Goal: Task Accomplishment & Management: Manage account settings

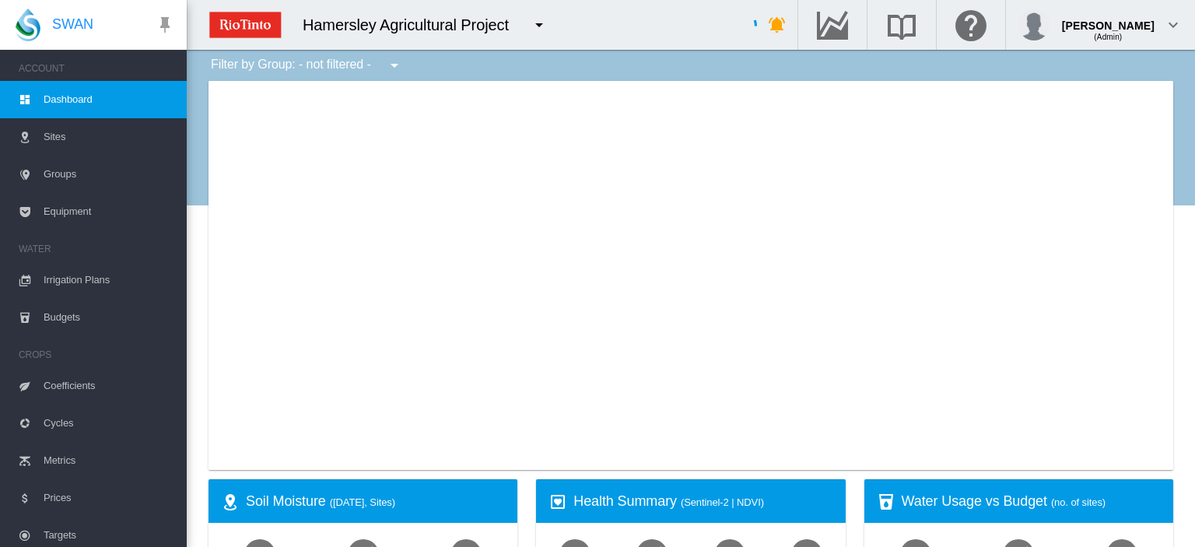
type input "**********"
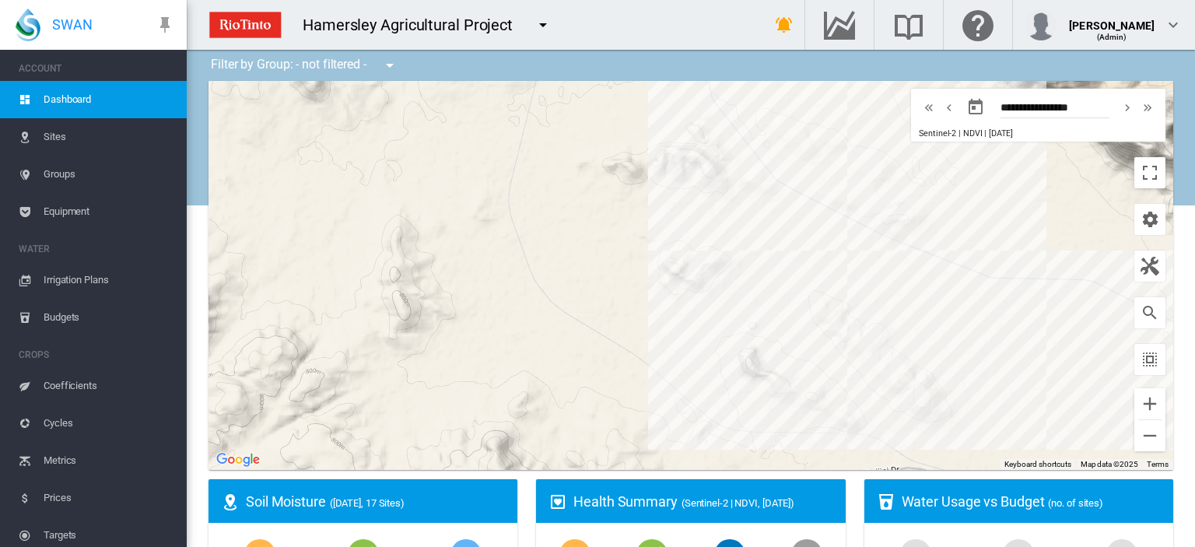
click at [103, 279] on span "Irrigation Plans" at bounding box center [109, 279] width 131 height 37
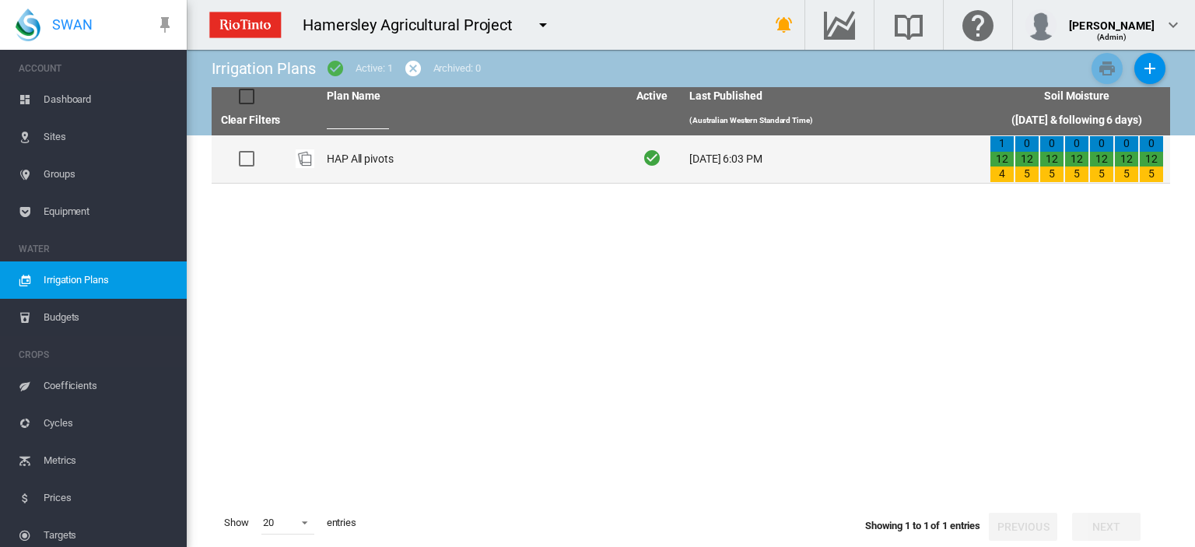
click at [345, 158] on td "HAP All pivots" at bounding box center [470, 158] width 300 height 47
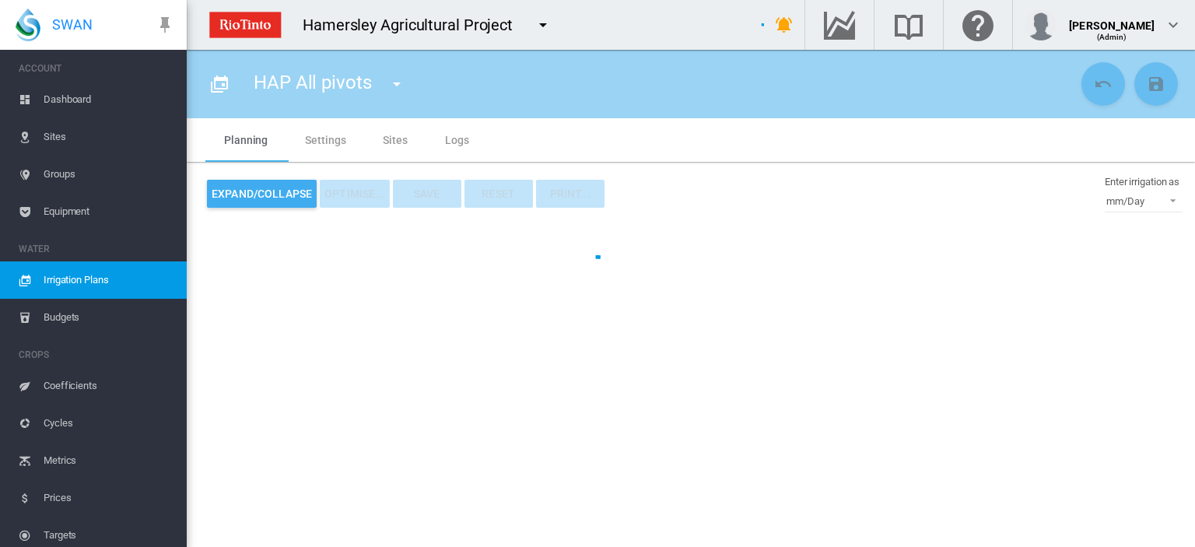
type input "**********"
type input "*"
type input "*****"
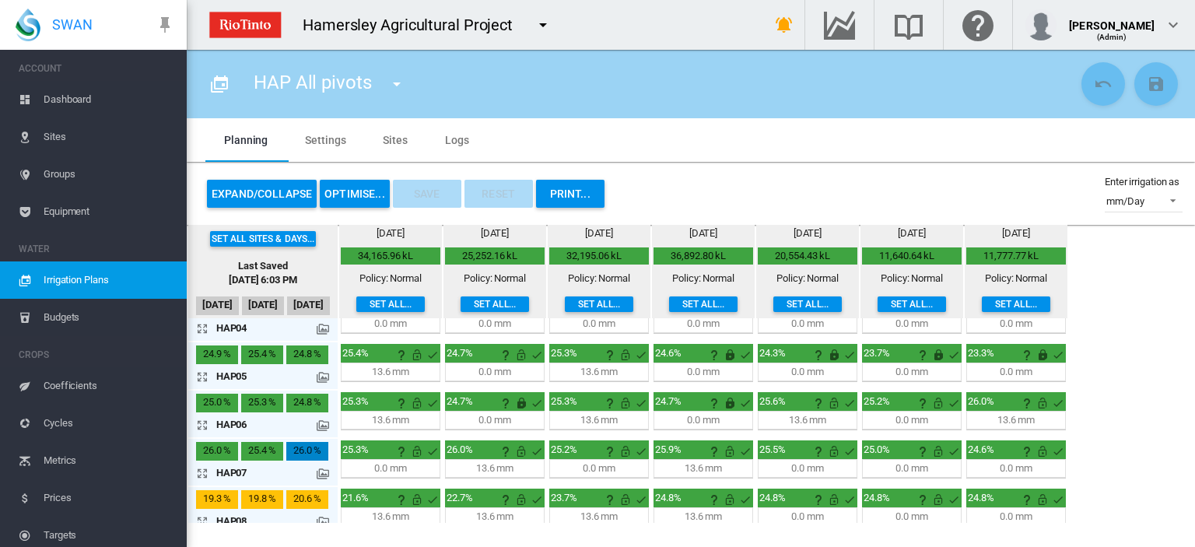
scroll to position [145, 0]
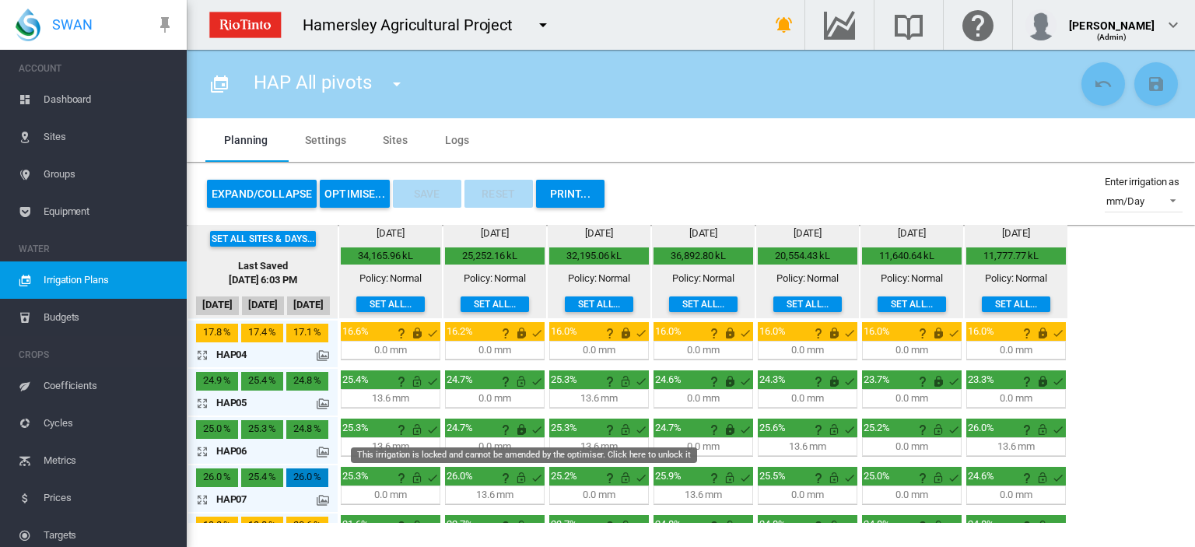
click at [516, 428] on md-icon "This irrigation is locked and cannot be amended by the optimiser. Click here to…" at bounding box center [521, 429] width 19 height 19
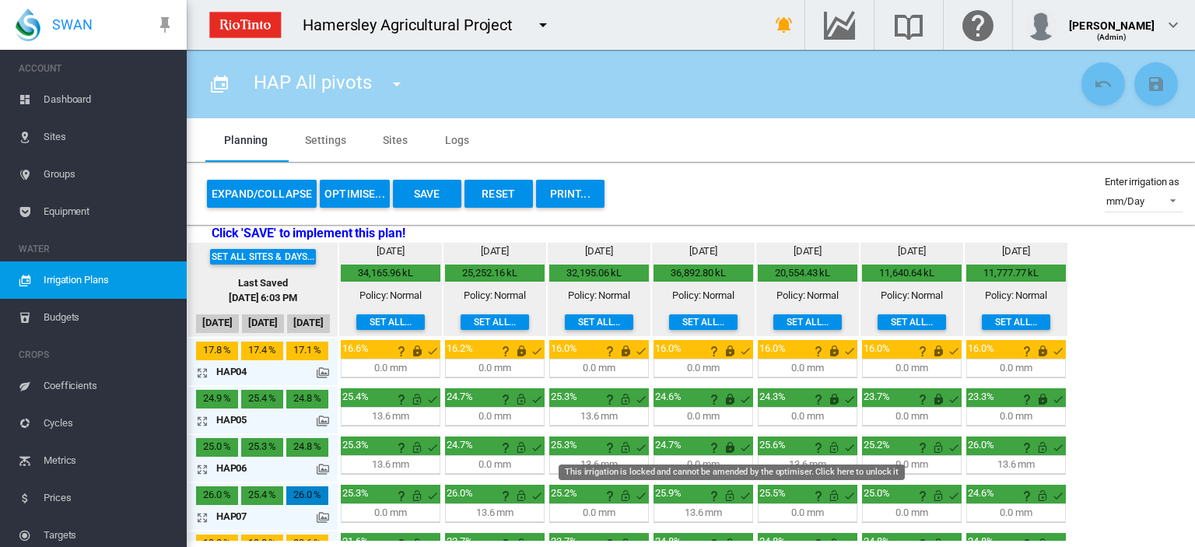
click at [728, 446] on md-icon "This irrigation is locked and cannot be amended by the optimiser. Click here to…" at bounding box center [729, 447] width 19 height 19
click at [426, 194] on button "Save" at bounding box center [427, 194] width 68 height 28
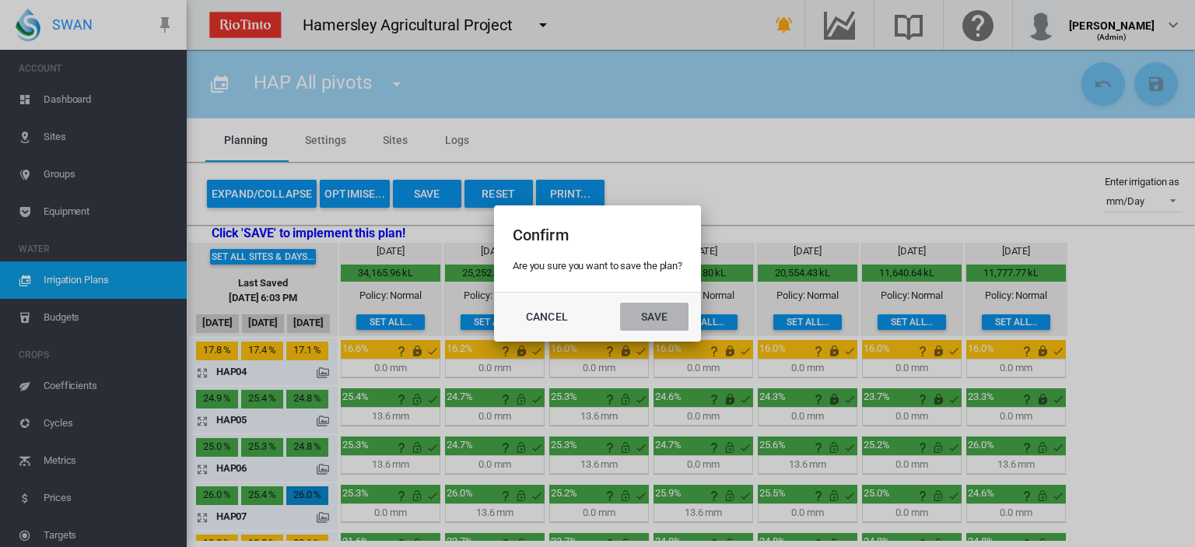
click at [657, 314] on button "Save" at bounding box center [654, 317] width 68 height 28
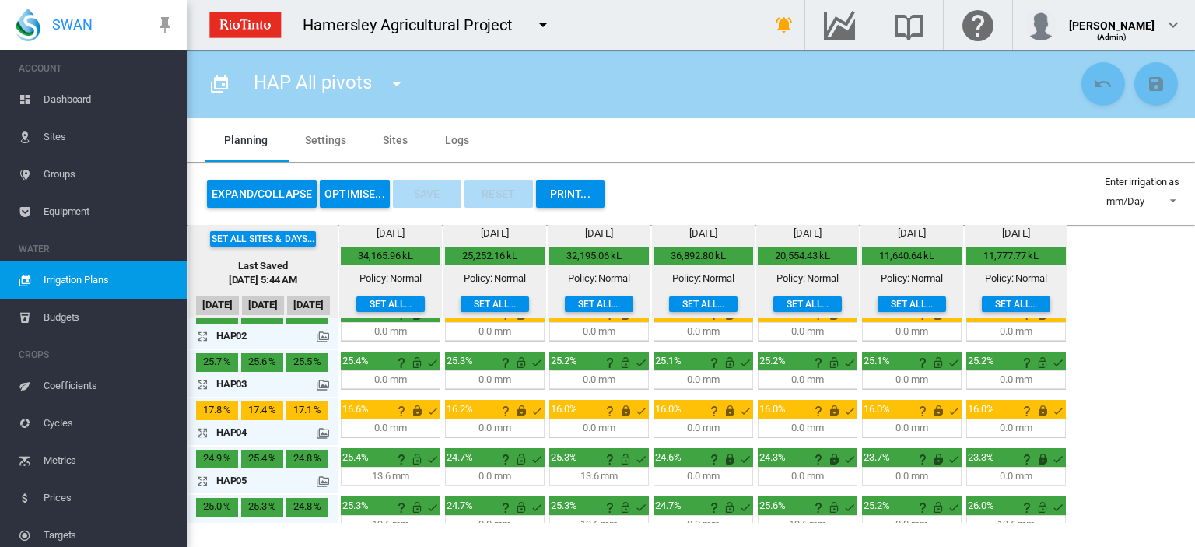
scroll to position [0, 0]
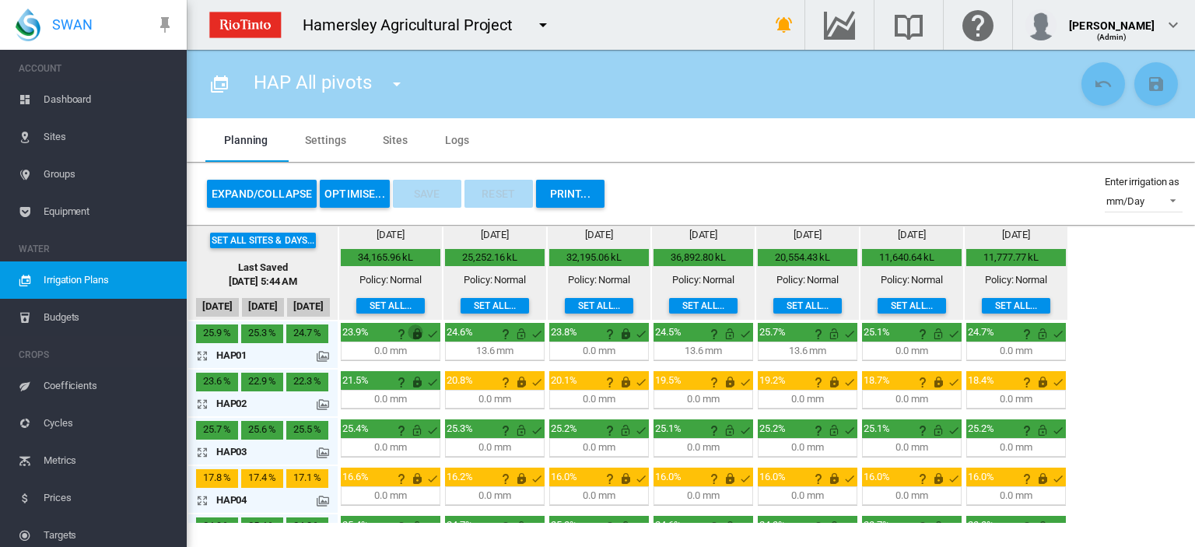
click at [414, 332] on md-icon "This irrigation is locked and cannot be amended by the optimiser. Click here to…" at bounding box center [417, 333] width 19 height 19
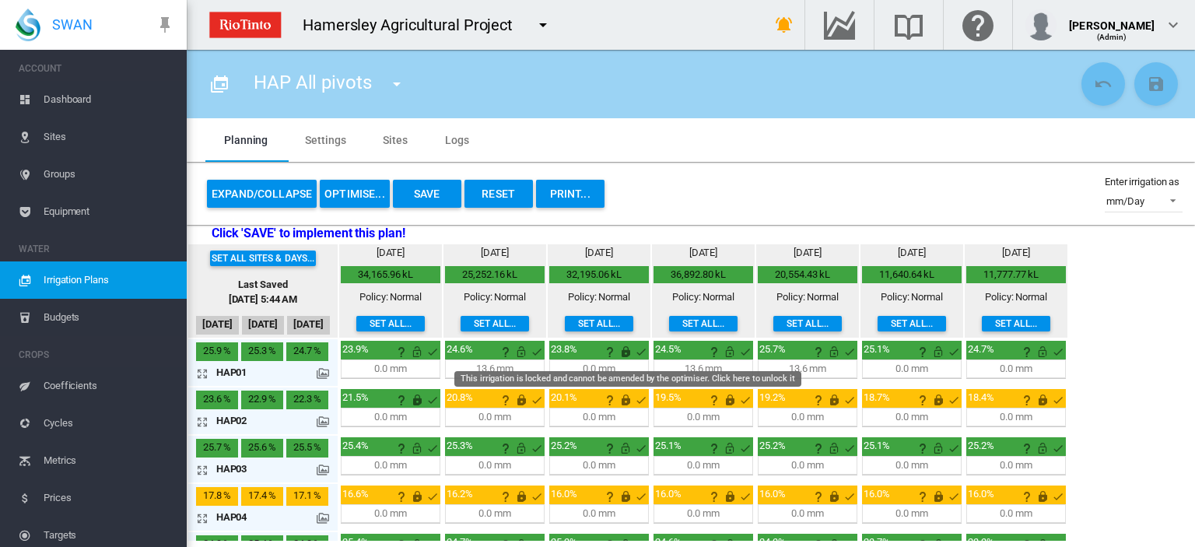
click at [622, 350] on md-icon "This irrigation is locked and cannot be amended by the optimiser. Click here to…" at bounding box center [625, 351] width 19 height 19
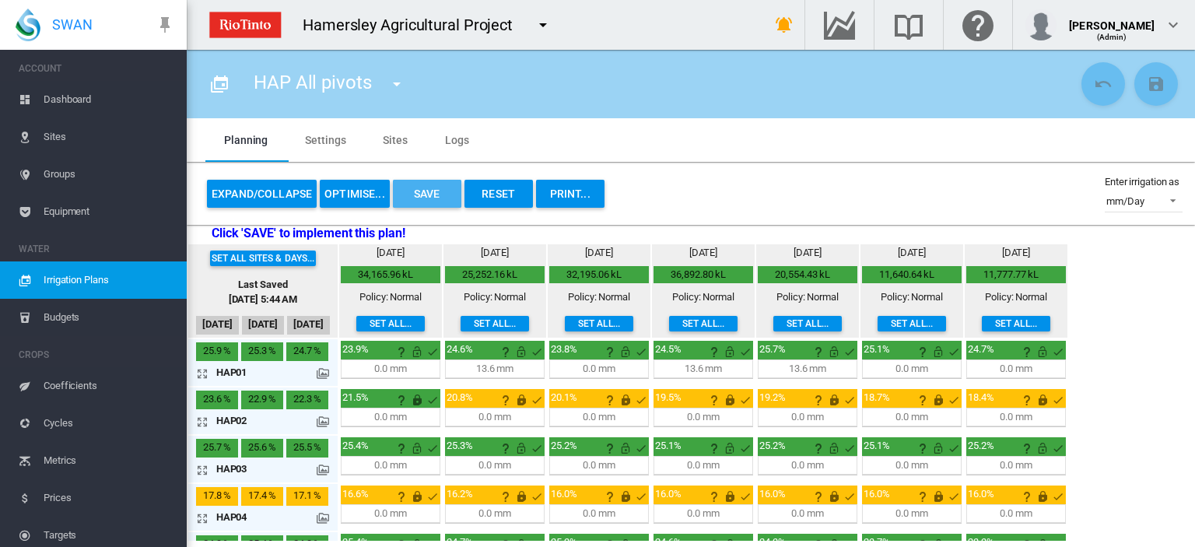
click at [409, 189] on button "Save" at bounding box center [427, 194] width 68 height 28
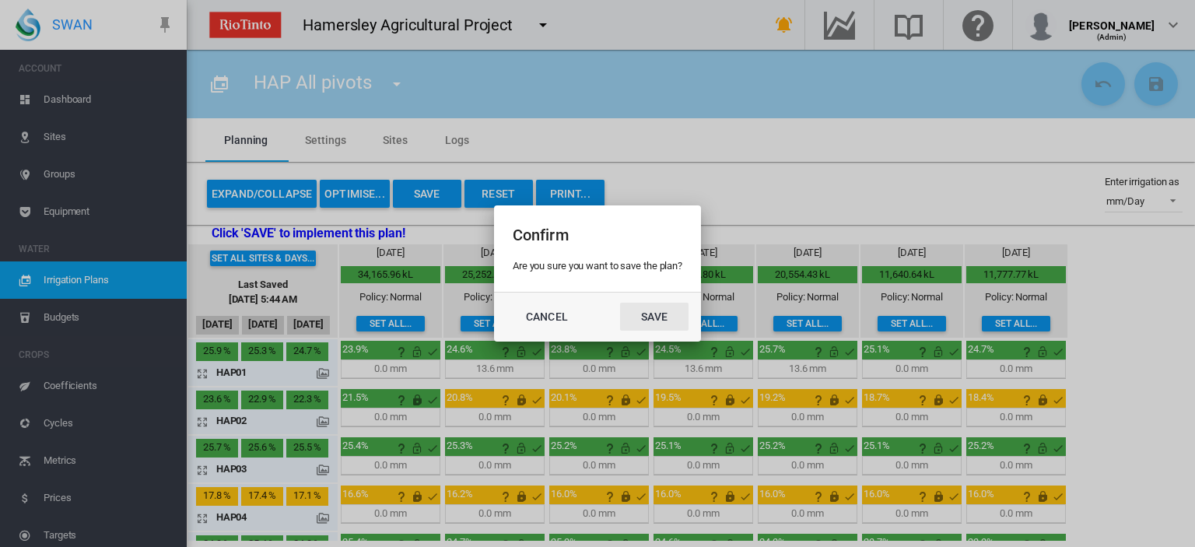
click at [660, 316] on button "Save" at bounding box center [654, 317] width 68 height 28
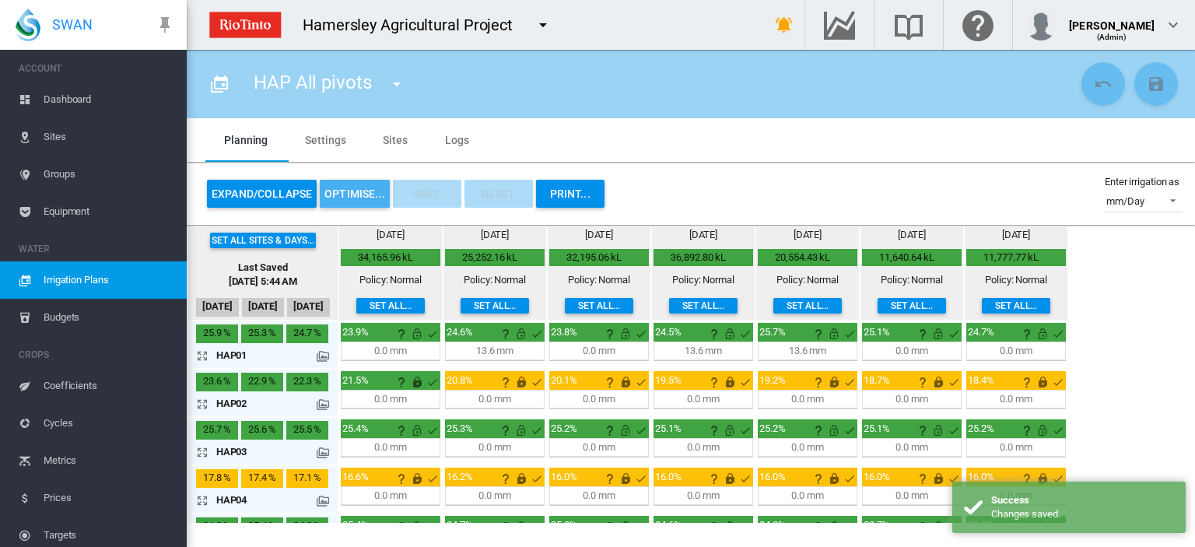
click at [362, 190] on button "OPTIMISE..." at bounding box center [355, 194] width 70 height 28
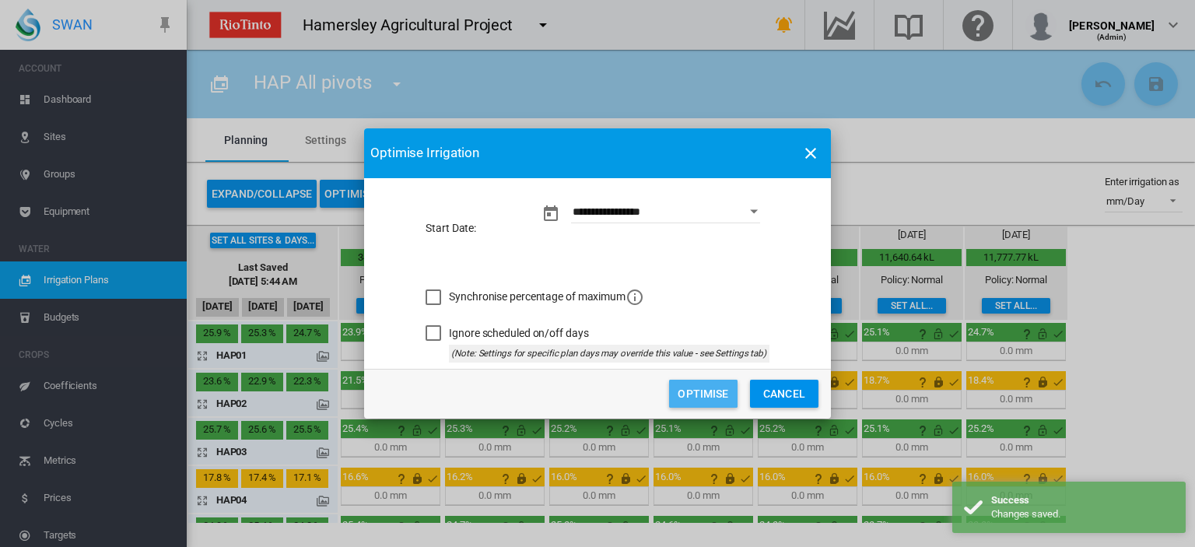
click at [697, 387] on button "Optimise" at bounding box center [703, 394] width 68 height 28
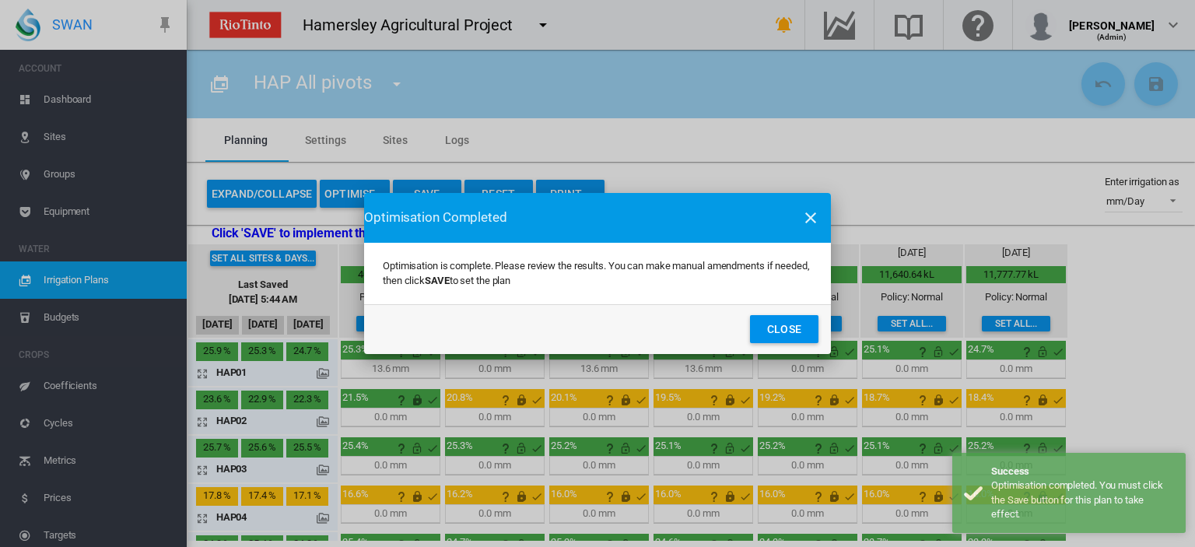
click at [785, 327] on button "Close" at bounding box center [784, 329] width 68 height 28
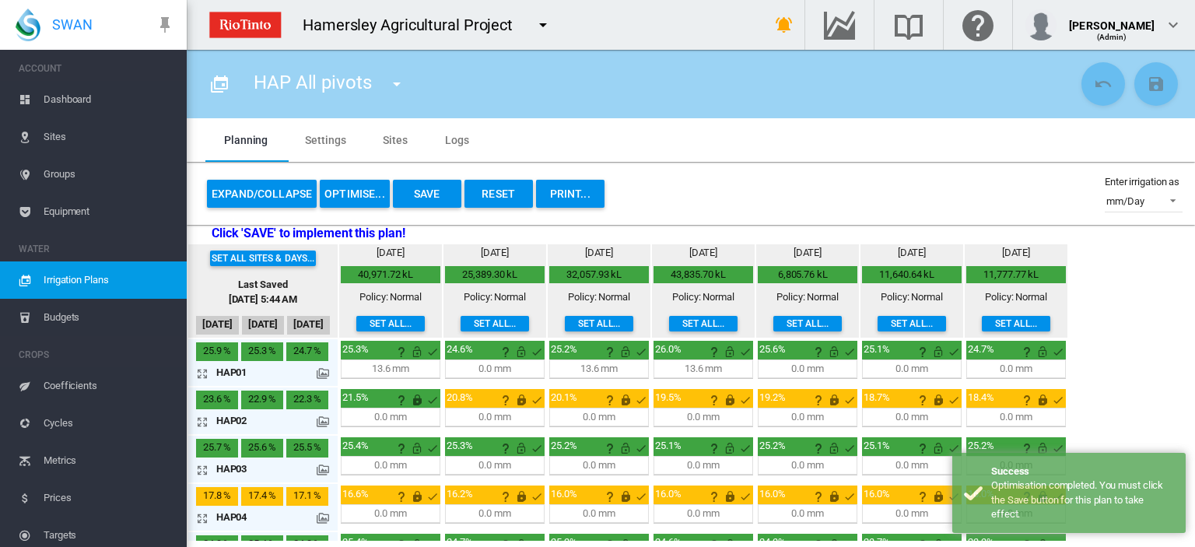
click at [433, 191] on button "Save" at bounding box center [427, 194] width 68 height 28
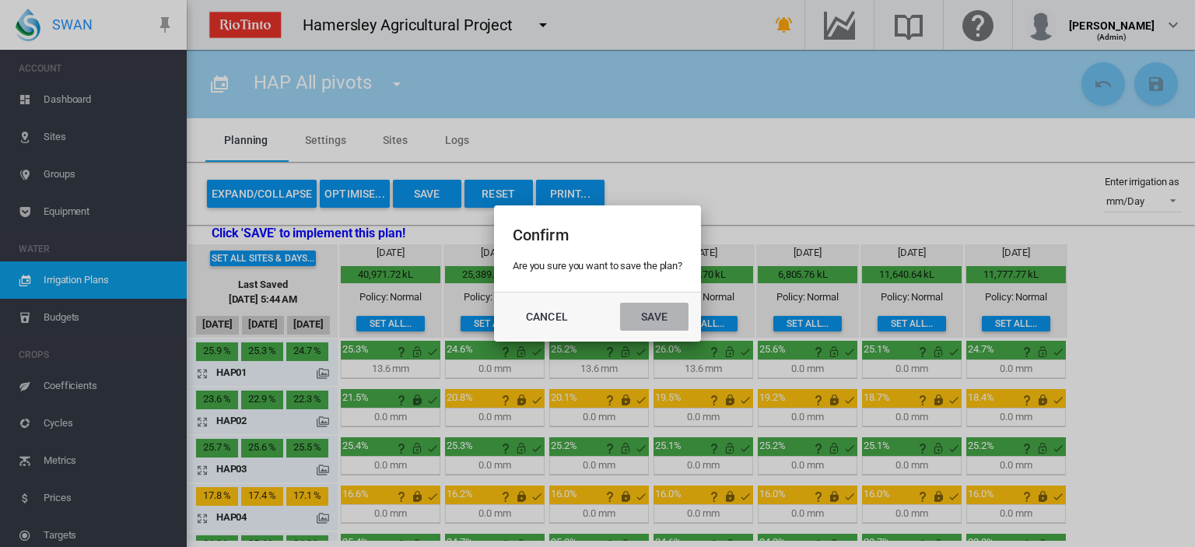
drag, startPoint x: 639, startPoint y: 309, endPoint x: 632, endPoint y: 320, distance: 13.6
click at [639, 309] on button "Save" at bounding box center [654, 317] width 68 height 28
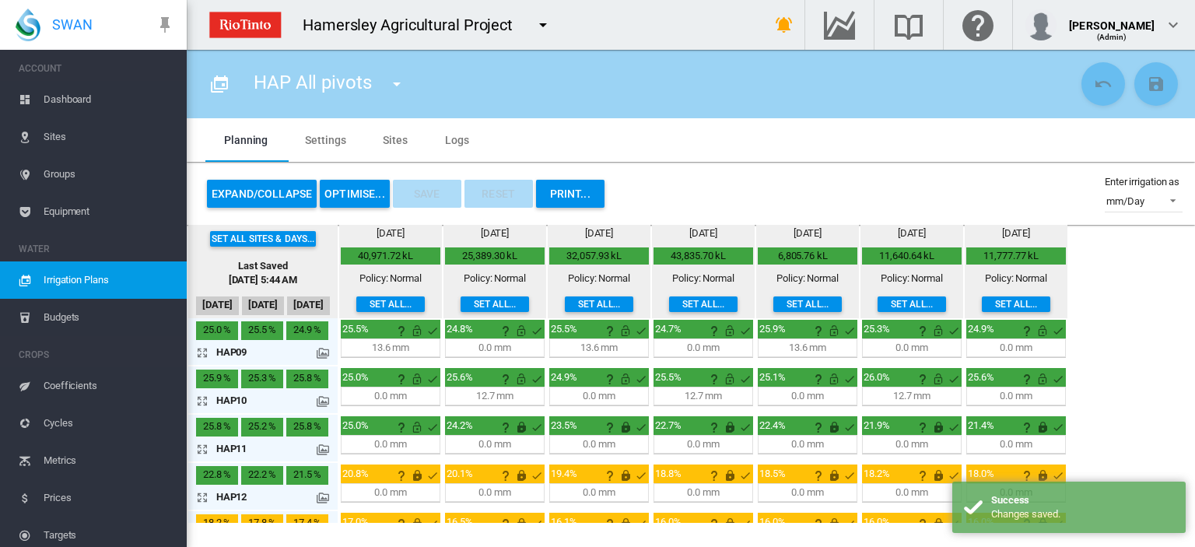
scroll to position [612, 0]
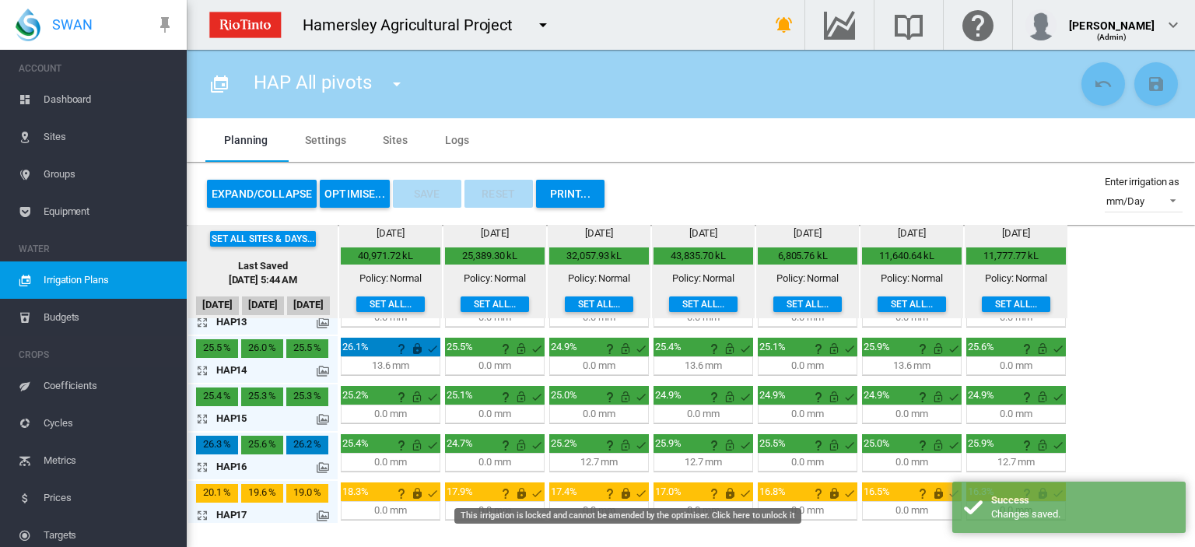
click at [622, 484] on md-icon "This irrigation is locked and cannot be amended by the optimiser. Click here to…" at bounding box center [625, 493] width 19 height 19
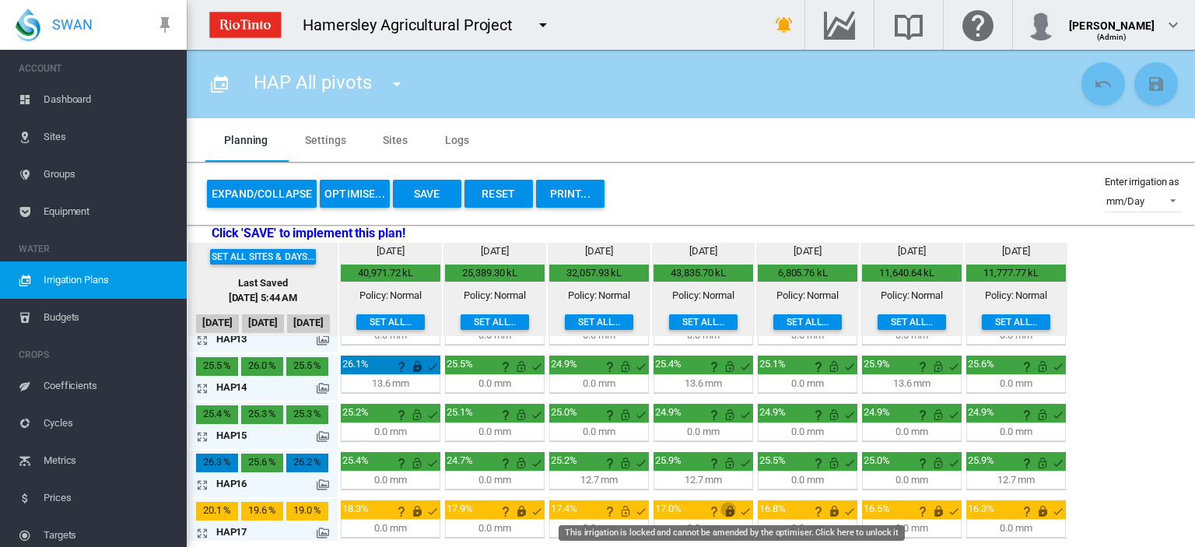
click at [730, 502] on md-icon "This irrigation is locked and cannot be amended by the optimiser. Click here to…" at bounding box center [729, 511] width 19 height 19
click at [831, 503] on md-icon "This irrigation is locked and cannot be amended by the optimiser. Click here to…" at bounding box center [834, 511] width 19 height 19
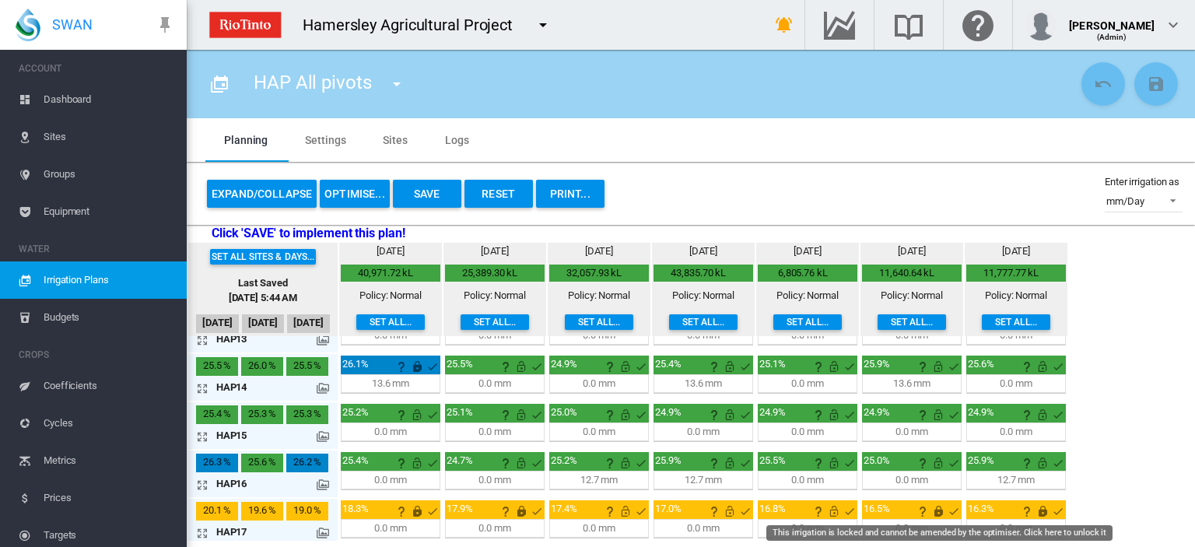
click at [933, 503] on md-icon "This irrigation is locked and cannot be amended by the optimiser. Click here to…" at bounding box center [938, 511] width 19 height 19
click at [1038, 506] on md-icon "This irrigation is locked and cannot be amended by the optimiser. Click here to…" at bounding box center [1042, 511] width 19 height 19
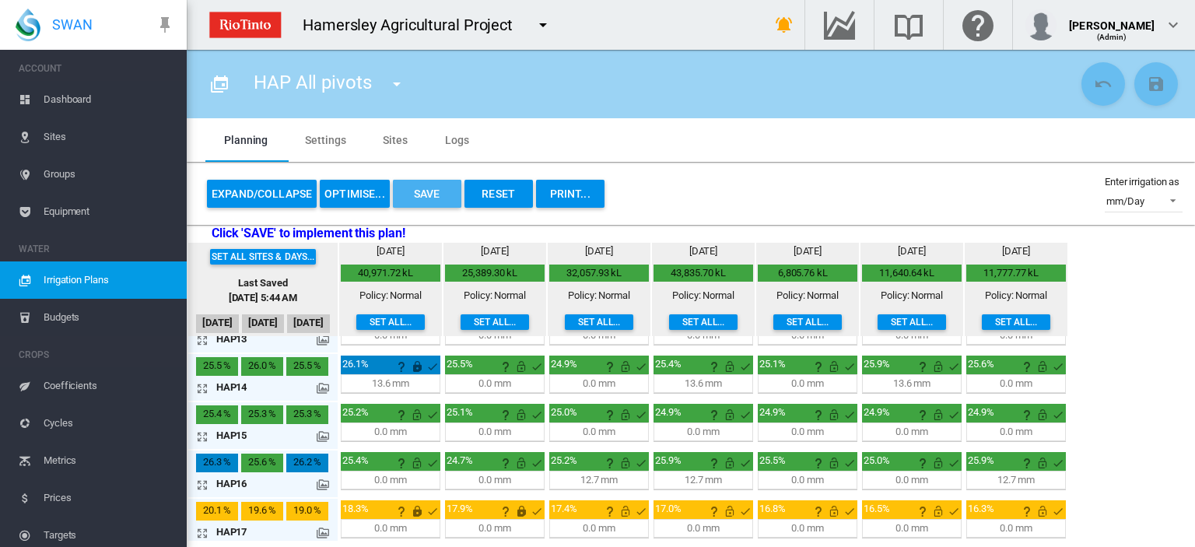
click at [423, 195] on button "Save" at bounding box center [427, 194] width 68 height 28
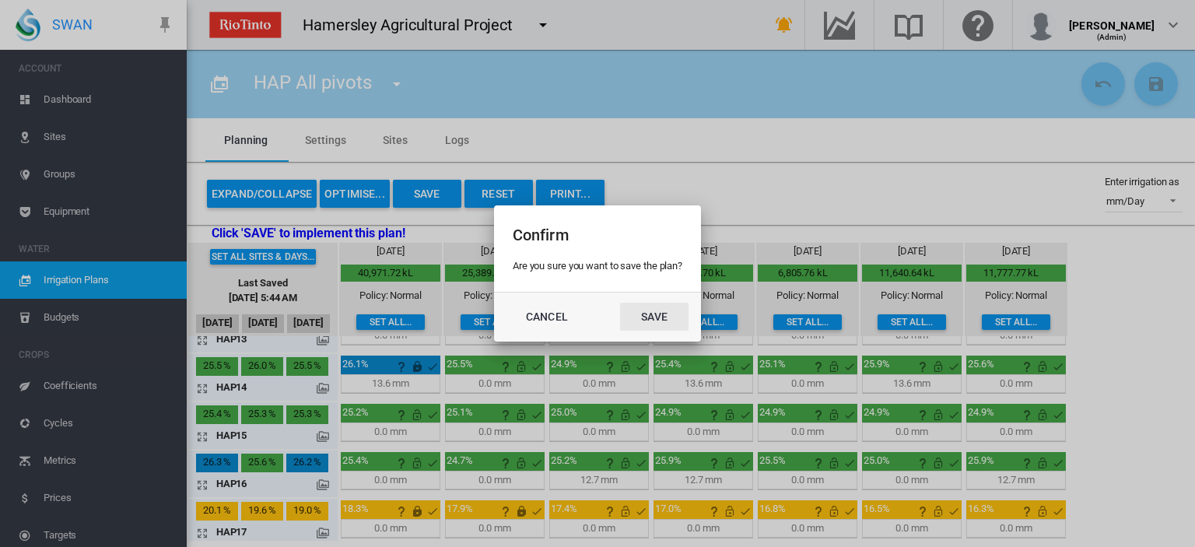
click at [672, 313] on button "Save" at bounding box center [654, 317] width 68 height 28
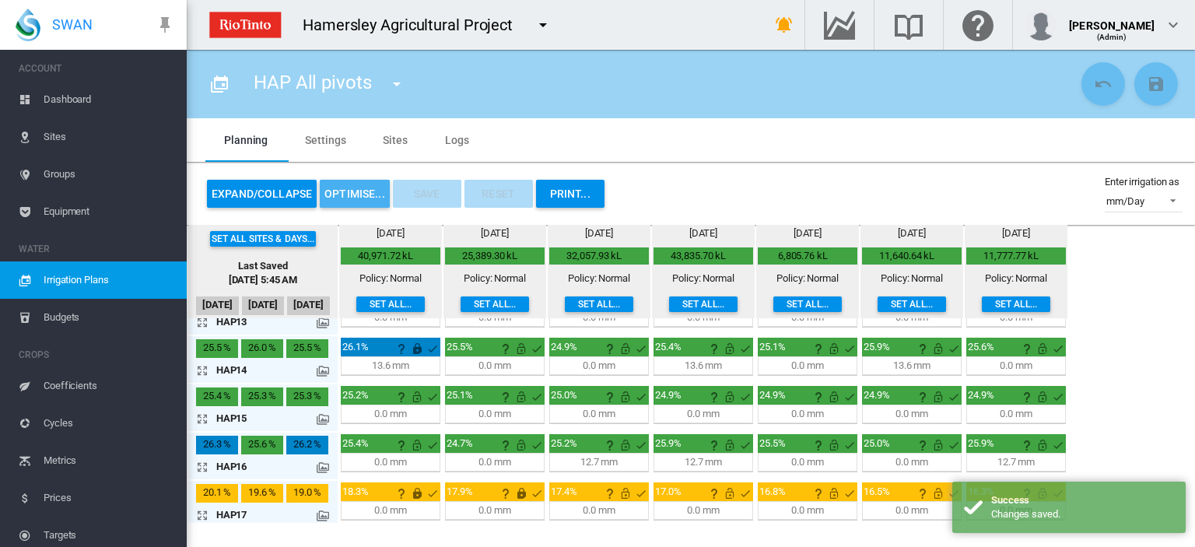
click at [368, 194] on button "OPTIMISE..." at bounding box center [355, 194] width 70 height 28
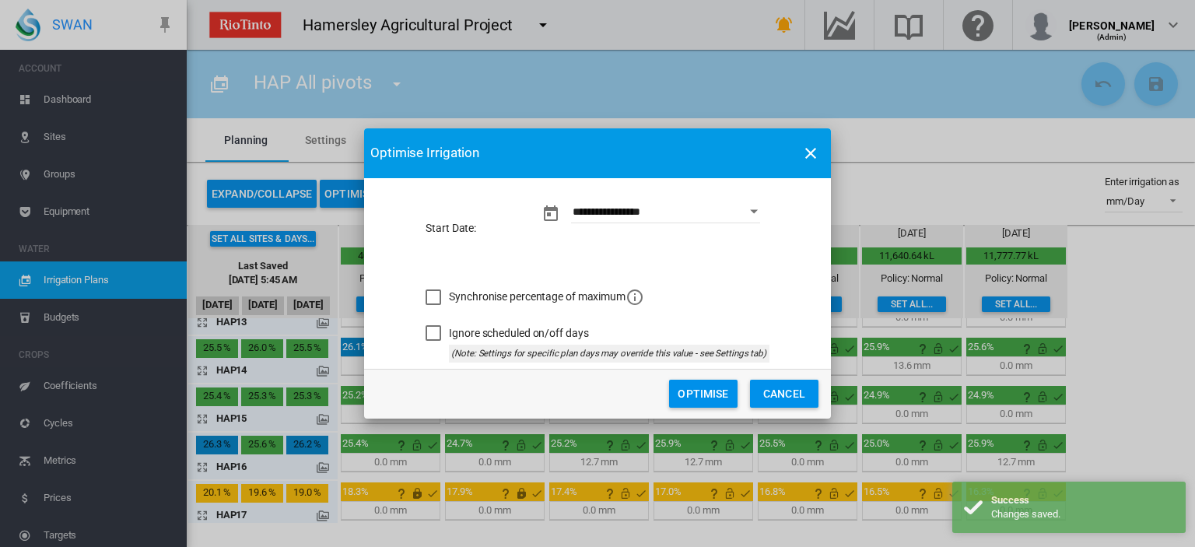
click at [699, 387] on button "Optimise" at bounding box center [703, 394] width 68 height 28
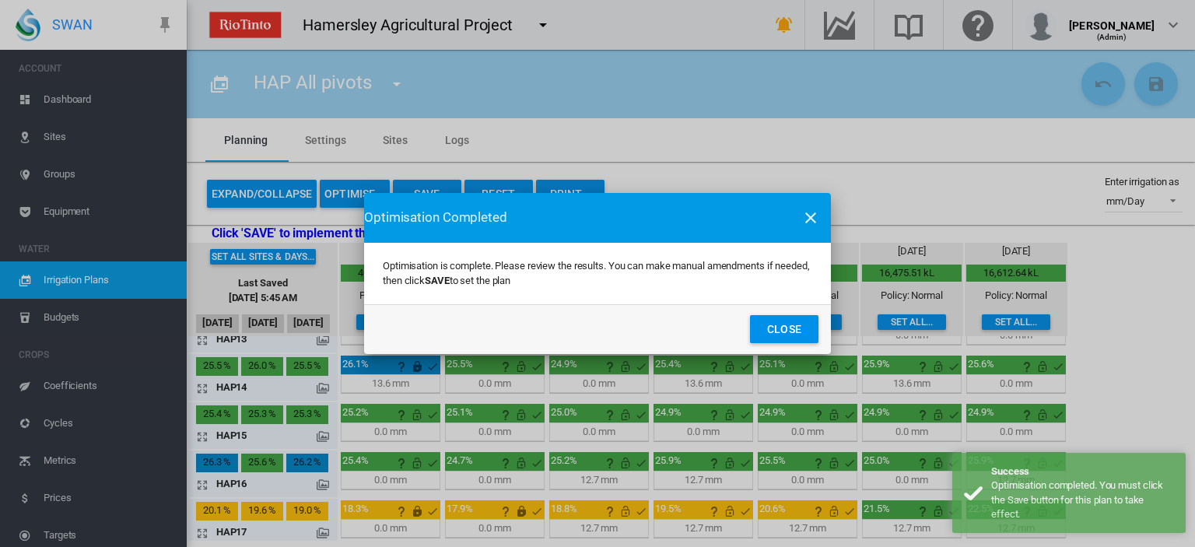
click at [767, 329] on button "Close" at bounding box center [784, 329] width 68 height 28
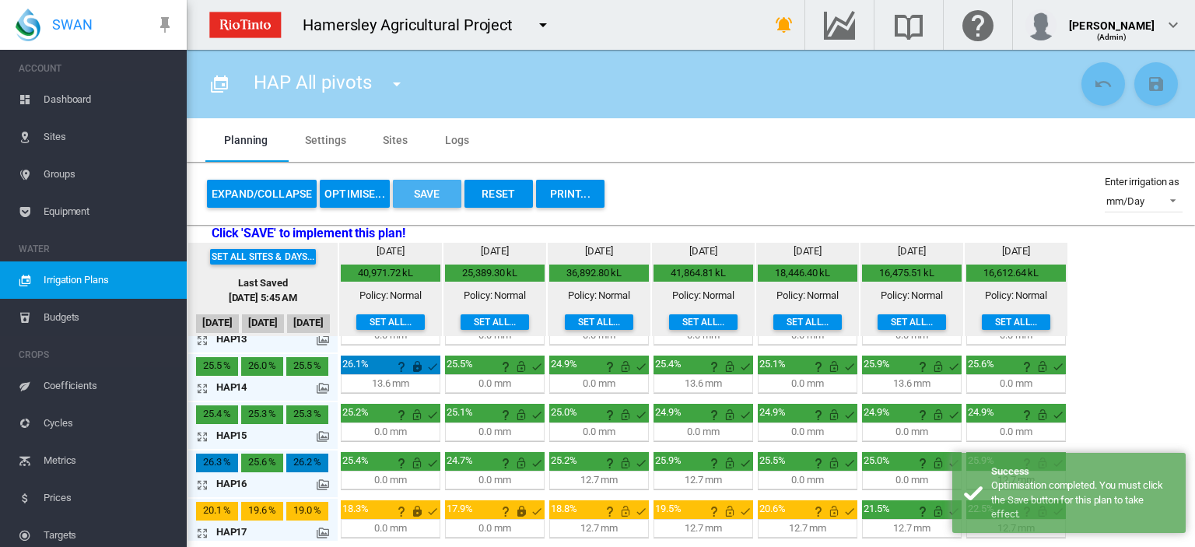
click at [438, 198] on button "Save" at bounding box center [427, 194] width 68 height 28
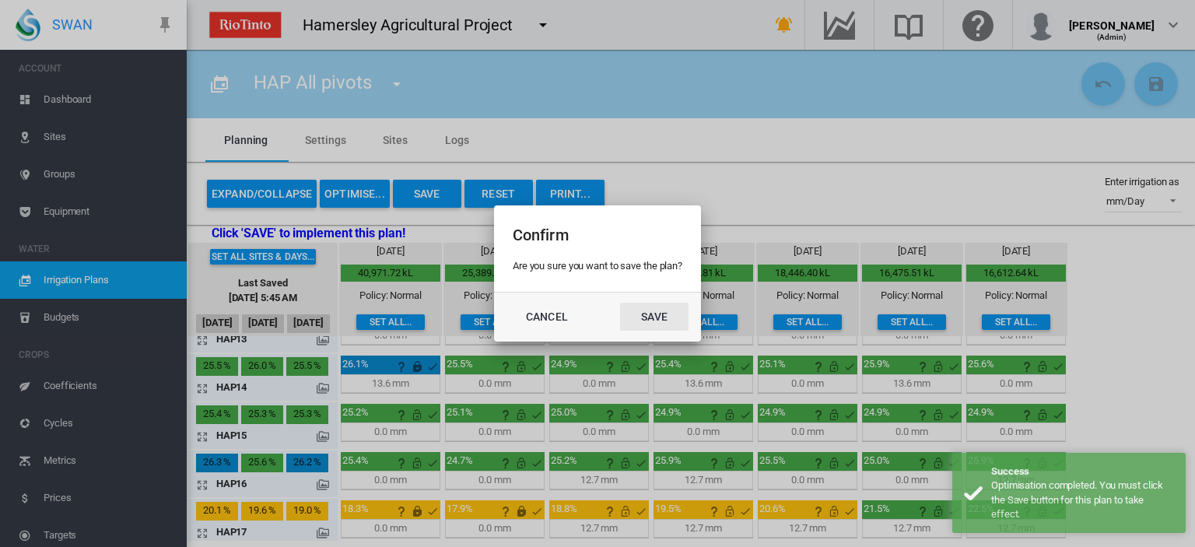
click at [644, 310] on button "Save" at bounding box center [654, 317] width 68 height 28
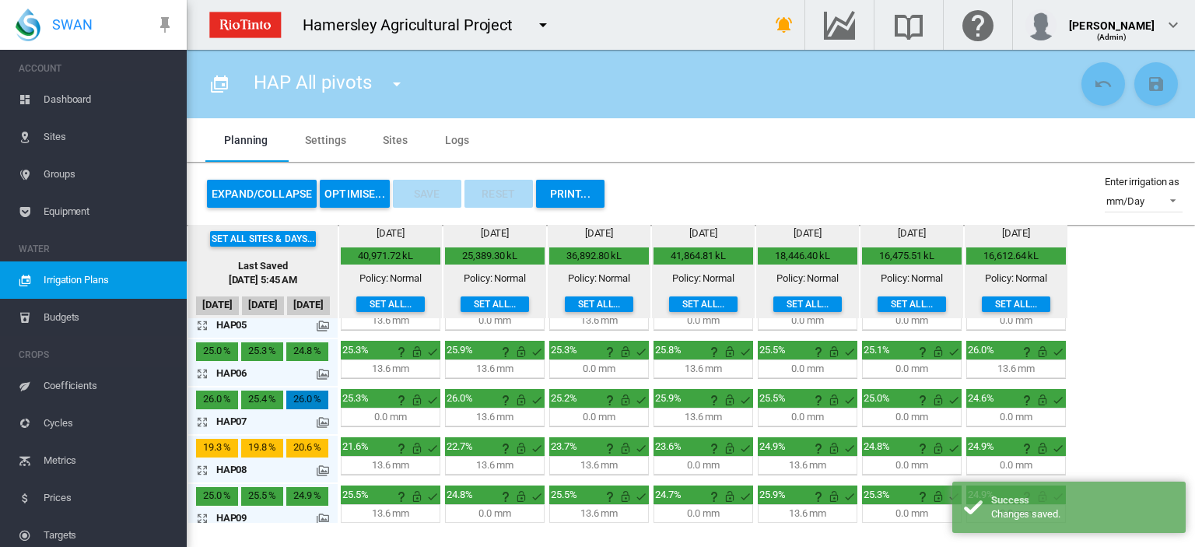
scroll to position [0, 0]
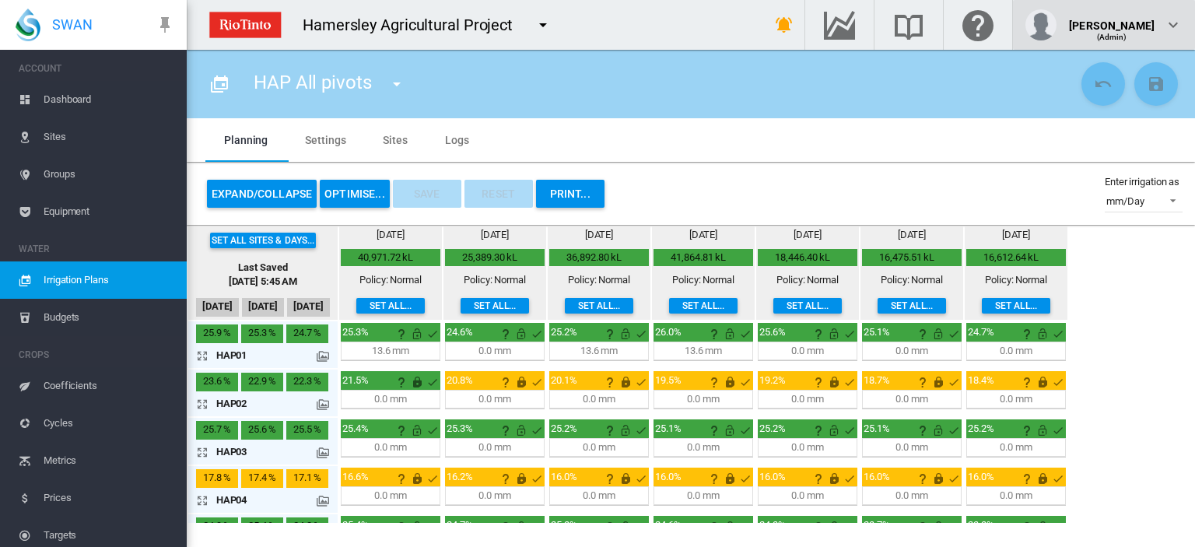
click at [1167, 18] on md-icon "icon-chevron-down" at bounding box center [1173, 25] width 19 height 19
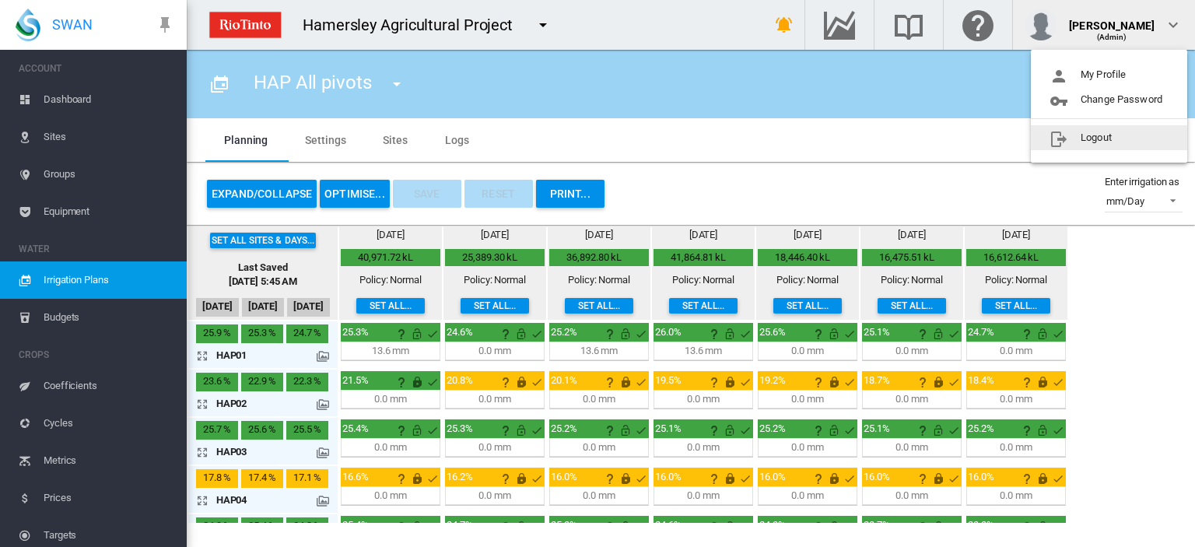
click at [1093, 138] on button "Logout" at bounding box center [1109, 137] width 156 height 25
